Goal: Information Seeking & Learning: Learn about a topic

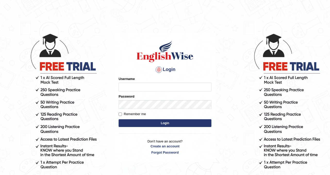
type input "Chetna09"
click at [153, 120] on button "Login" at bounding box center [165, 123] width 93 height 8
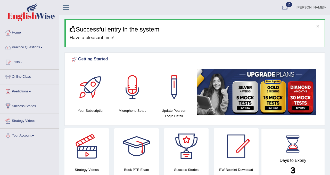
click at [18, 33] on link "Home" at bounding box center [29, 32] width 59 height 13
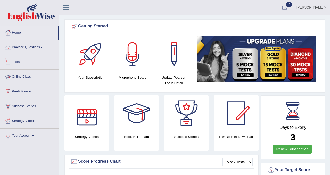
click at [32, 47] on link "Practice Questions" at bounding box center [29, 46] width 59 height 13
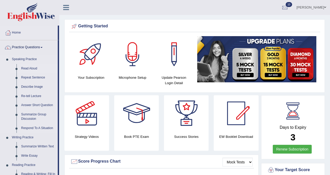
click at [34, 68] on link "Read Aloud" at bounding box center [38, 68] width 39 height 9
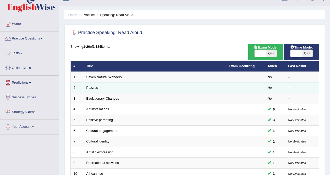
scroll to position [10, 0]
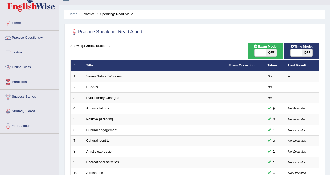
click at [270, 57] on div "Exam Mode: ON OFF" at bounding box center [265, 51] width 35 height 16
click at [274, 52] on span "OFF" at bounding box center [271, 52] width 11 height 7
checkbox input "true"
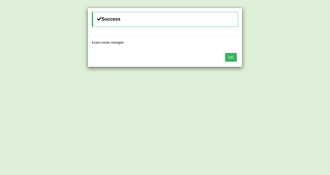
click at [232, 56] on button "OK" at bounding box center [231, 57] width 12 height 9
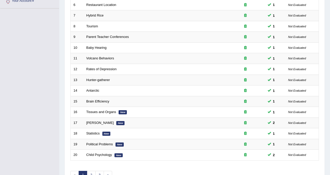
scroll to position [167, 0]
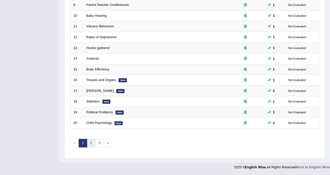
click at [90, 143] on link "2" at bounding box center [91, 143] width 9 height 9
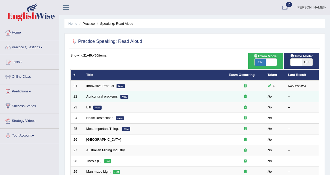
click at [97, 96] on link "Agricultural problems" at bounding box center [101, 96] width 31 height 4
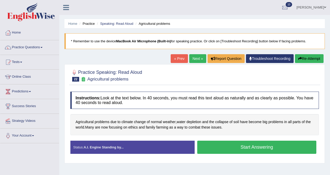
click at [234, 148] on button "Start Answering" at bounding box center [256, 147] width 119 height 13
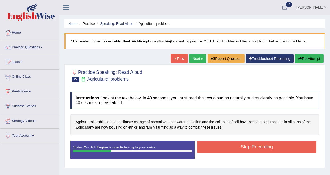
click at [234, 148] on button "Stop Recording" at bounding box center [256, 147] width 119 height 12
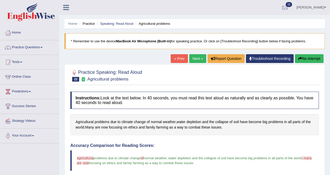
click at [40, 49] on link "Practice Questions" at bounding box center [29, 46] width 59 height 13
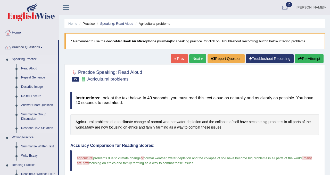
click at [34, 68] on link "Read Aloud" at bounding box center [38, 68] width 39 height 9
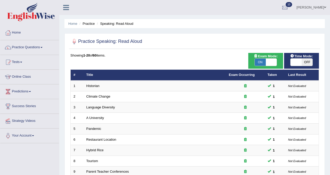
click at [308, 66] on span "OFF" at bounding box center [307, 62] width 11 height 7
checkbox input "true"
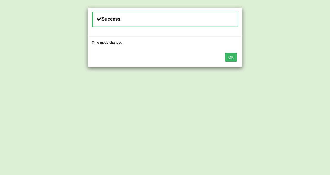
click at [232, 63] on div "OK" at bounding box center [165, 58] width 154 height 18
click at [231, 55] on button "OK" at bounding box center [231, 57] width 12 height 9
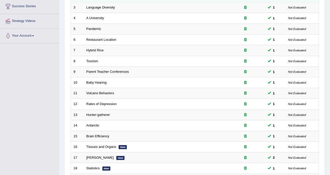
scroll to position [167, 0]
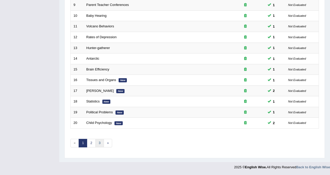
click at [99, 143] on link "3" at bounding box center [99, 143] width 9 height 9
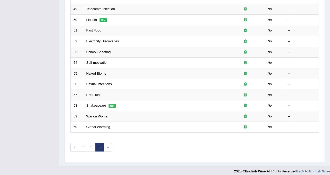
scroll to position [167, 0]
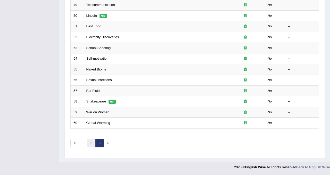
click at [92, 144] on link "2" at bounding box center [91, 143] width 9 height 9
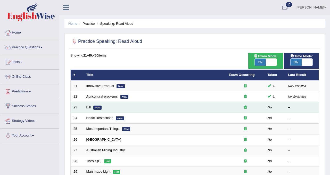
click at [87, 107] on link "Bill" at bounding box center [88, 107] width 4 height 4
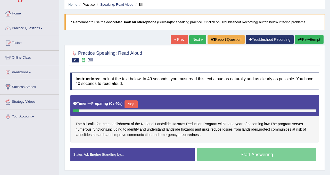
scroll to position [20, 0]
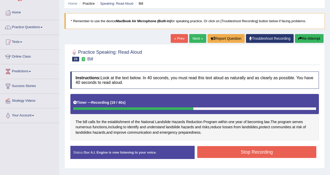
click at [268, 151] on button "Stop Recording" at bounding box center [256, 152] width 119 height 12
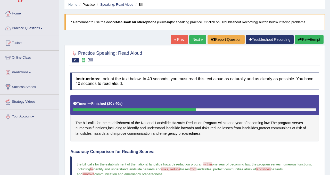
scroll to position [1, 0]
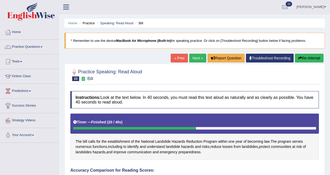
click at [196, 59] on link "Next »" at bounding box center [197, 58] width 17 height 9
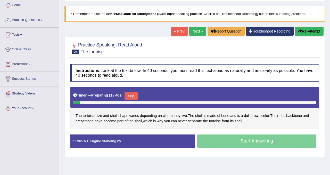
scroll to position [28, 0]
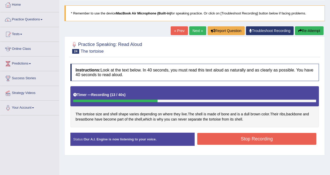
click at [221, 141] on button "Stop Recording" at bounding box center [256, 139] width 119 height 12
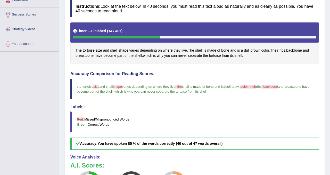
scroll to position [0, 0]
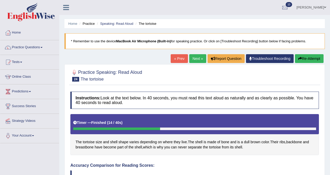
click at [197, 63] on link "Next »" at bounding box center [197, 58] width 17 height 9
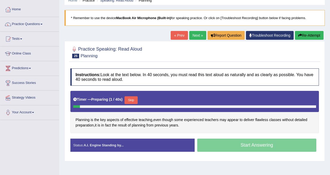
scroll to position [26, 0]
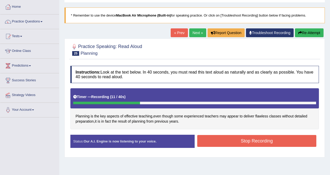
click at [235, 142] on button "Stop Recording" at bounding box center [256, 141] width 119 height 12
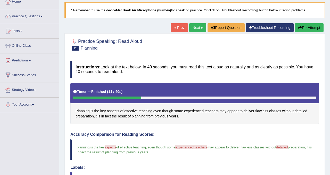
scroll to position [27, 0]
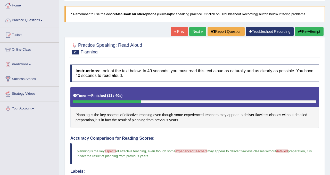
click at [196, 32] on link "Next »" at bounding box center [197, 31] width 17 height 9
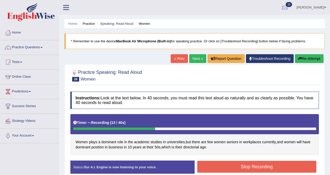
click at [227, 169] on button "Stop Recording" at bounding box center [256, 167] width 119 height 12
